Goal: Check status: Verify the current state of an ongoing process or item

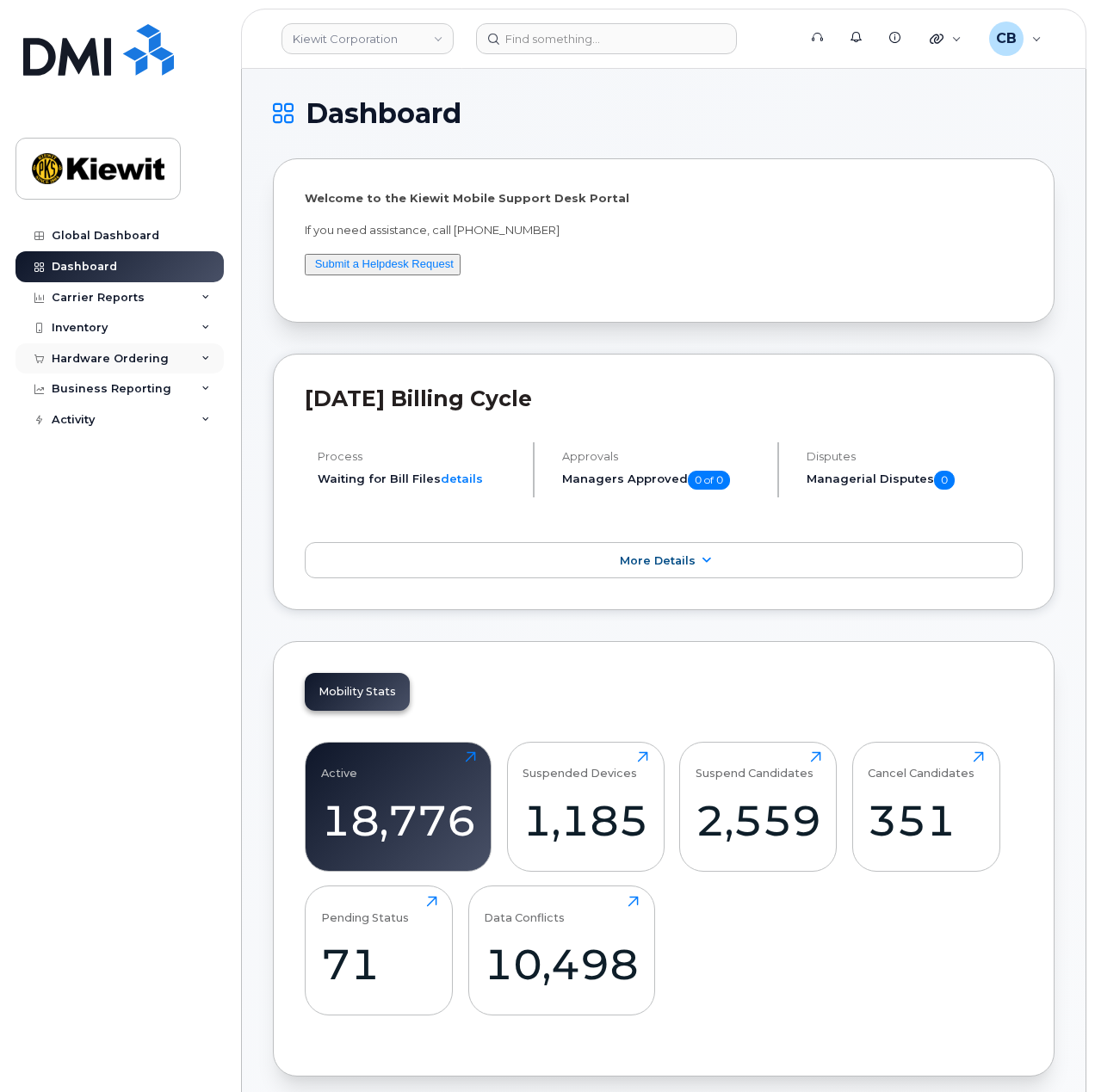
click at [119, 366] on div "Hardware Ordering" at bounding box center [119, 359] width 209 height 31
click at [96, 426] on div "Orders" at bounding box center [80, 422] width 42 height 15
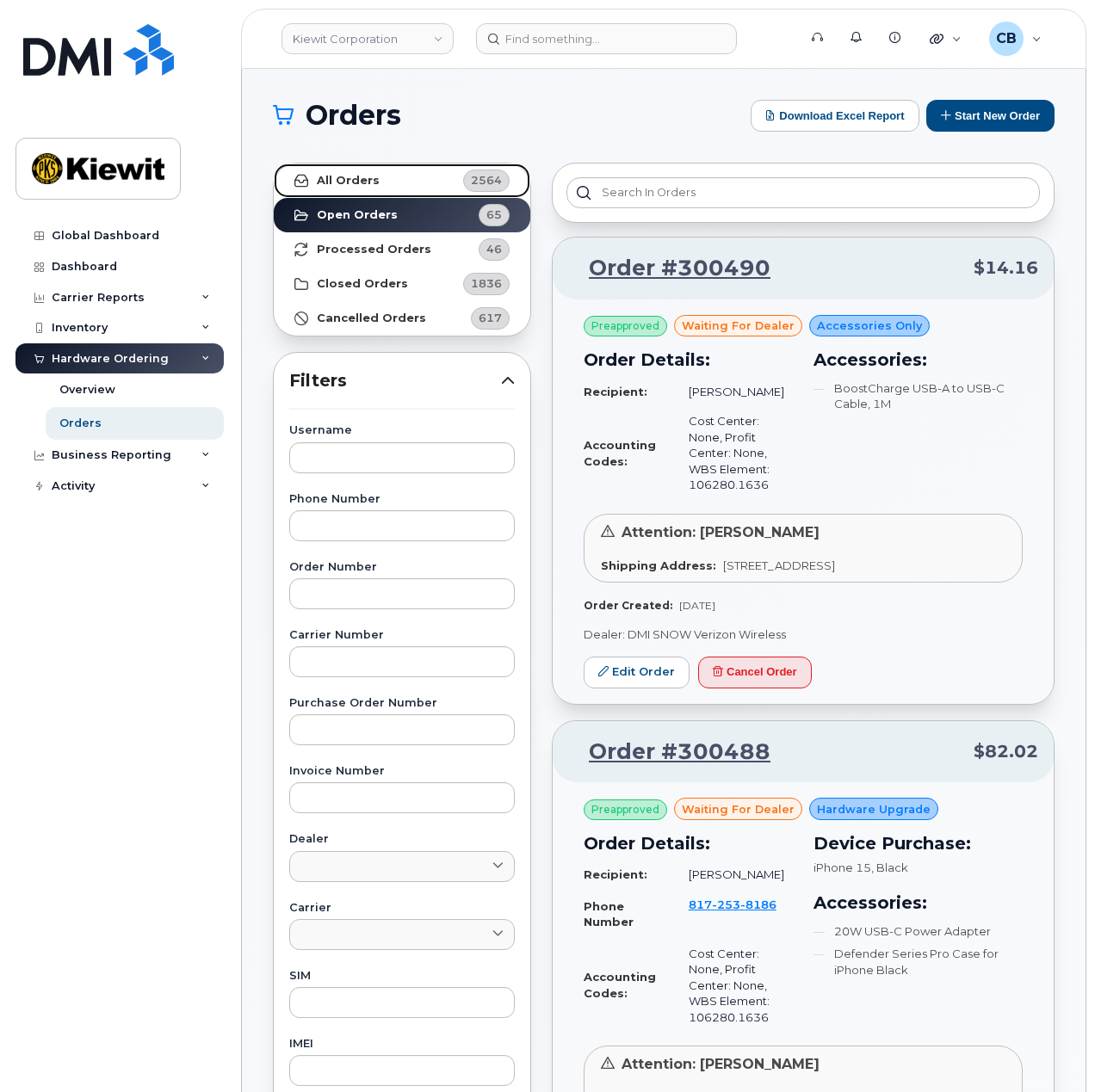
click at [390, 178] on link "All Orders 2564" at bounding box center [402, 181] width 257 height 34
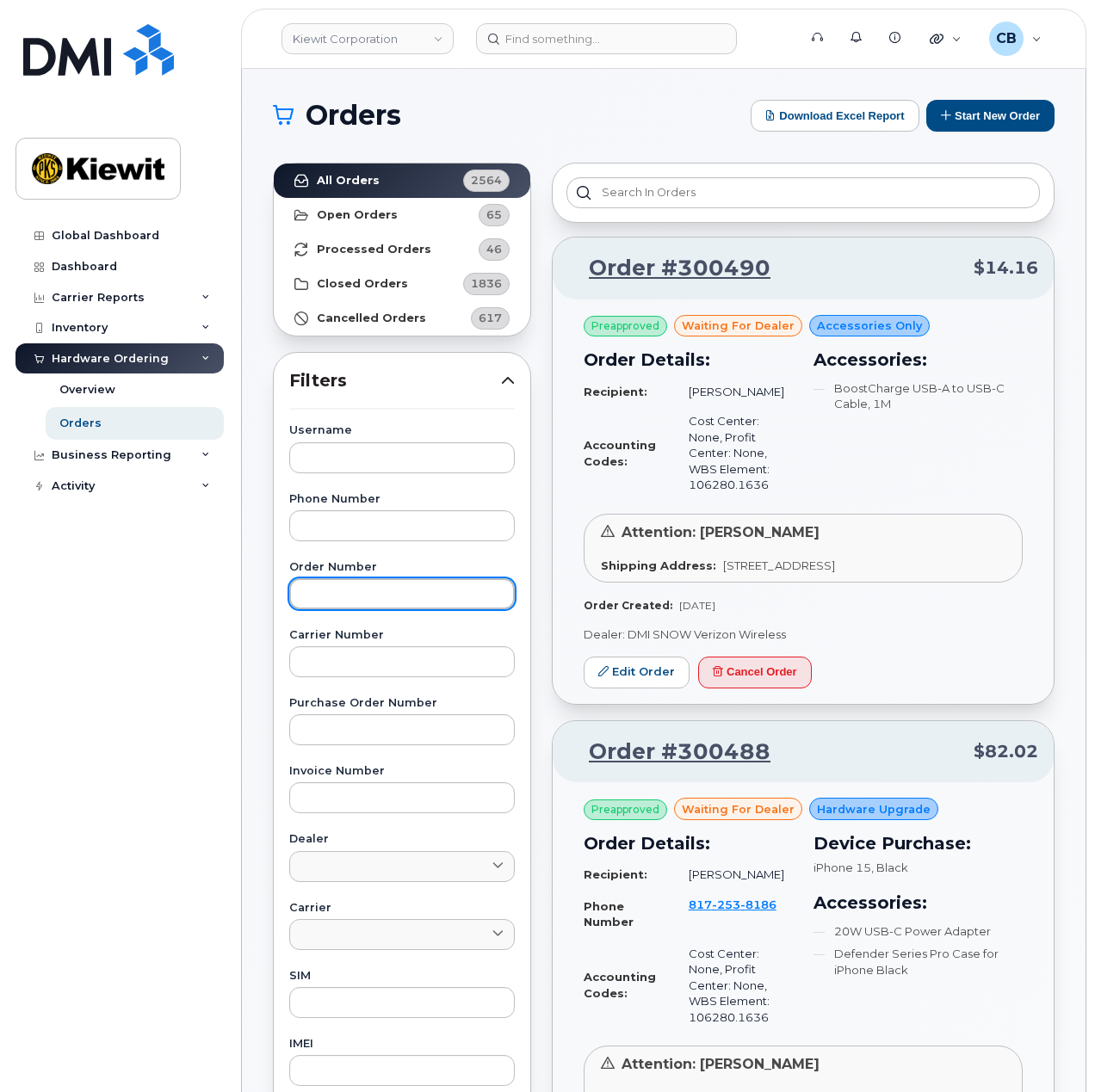
click at [357, 595] on input "text" at bounding box center [402, 593] width 226 height 31
paste input "300037"
type input "300037"
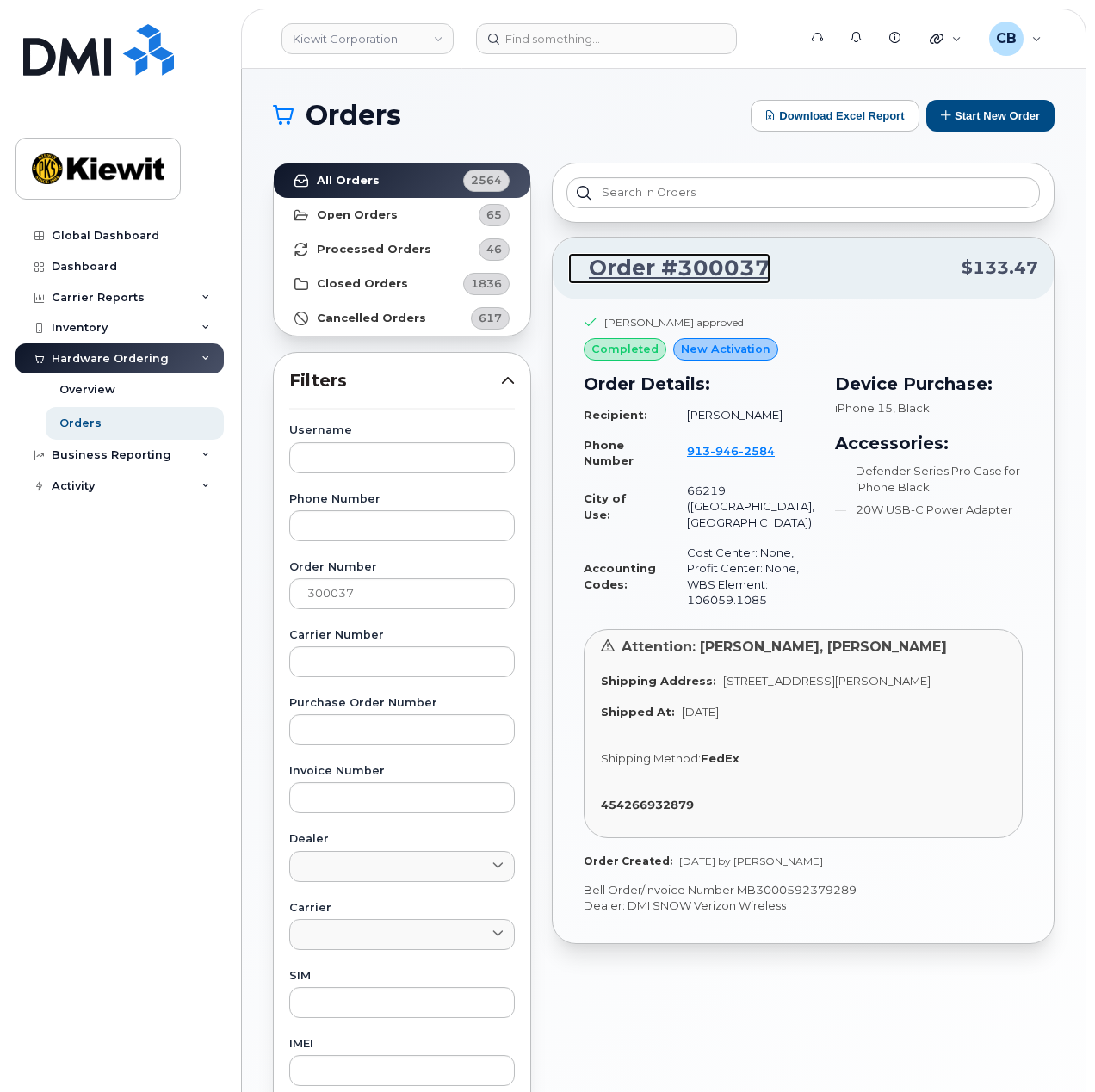
click at [735, 258] on link "Order #300037" at bounding box center [670, 269] width 202 height 31
